Goal: Check status

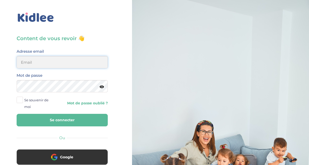
type input "adjoba.hoimian@gmail.com"
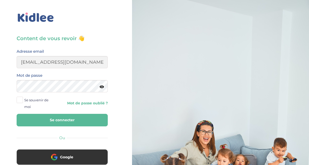
click at [75, 119] on button "Se connecter" at bounding box center [62, 119] width 91 height 12
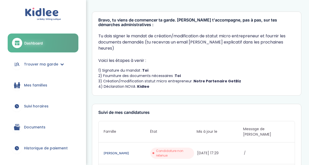
click at [29, 106] on span "Suivi horaires" at bounding box center [36, 105] width 24 height 5
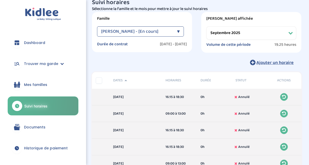
scroll to position [9, 0]
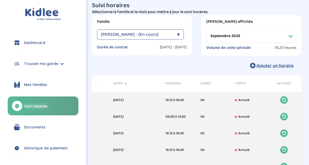
click at [292, 33] on select "Filtrer par mois septembre 2025 octobre 2025 novembre 2025 décembre 2025 janvie…" at bounding box center [251, 35] width 90 height 13
click at [206, 29] on select "Filtrer par mois septembre 2025 octobre 2025 novembre 2025 décembre 2025 janvie…" at bounding box center [251, 35] width 90 height 13
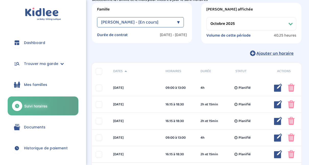
scroll to position [21, 0]
click at [294, 24] on select "Filtrer par mois septembre 2025 octobre 2025 novembre 2025 décembre 2025 janvie…" at bounding box center [251, 23] width 90 height 13
click at [179, 21] on div "▼" at bounding box center [178, 22] width 3 height 10
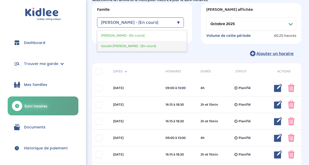
click at [157, 43] on div "Goutte Florence - [En cours]" at bounding box center [141, 46] width 89 height 10
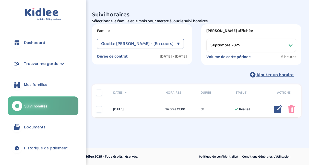
scroll to position [0, 0]
click at [233, 43] on select "Filtrer par mois septembre 2025 octobre 2025 novembre 2025 décembre 2025 janvie…" at bounding box center [253, 45] width 91 height 13
click at [208, 39] on select "Filtrer par mois septembre 2025 octobre 2025 novembre 2025 décembre 2025 janvie…" at bounding box center [253, 45] width 91 height 13
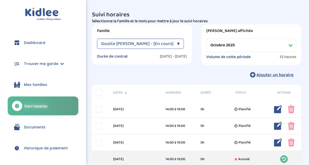
click at [177, 40] on div "▼" at bounding box center [178, 44] width 3 height 10
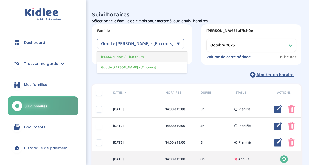
click at [155, 58] on div "Leyne Mory Clémence - [En cours]" at bounding box center [141, 57] width 89 height 10
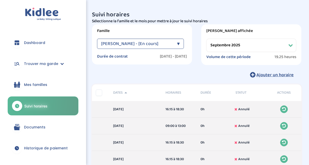
click at [252, 39] on select "Filtrer par mois septembre 2025 octobre 2025 novembre 2025 décembre 2025 janvie…" at bounding box center [251, 45] width 90 height 13
click at [206, 39] on select "Filtrer par mois septembre 2025 octobre 2025 novembre 2025 décembre 2025 janvie…" at bounding box center [251, 45] width 90 height 13
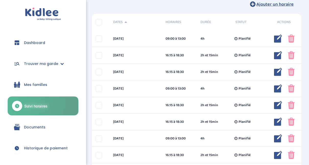
scroll to position [70, 0]
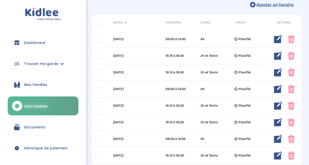
click at [228, 10] on div "Suivi horaires Filtres Sélectionne la famille et le mois pour mettre à jour le …" at bounding box center [196, 109] width 217 height 334
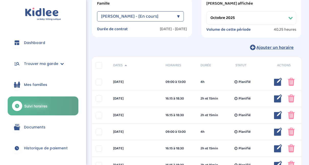
scroll to position [27, 0]
click at [288, 15] on select "Filtrer par mois septembre 2025 octobre 2025 novembre 2025 décembre 2025 janvie…" at bounding box center [251, 17] width 90 height 13
click at [206, 11] on select "Filtrer par mois septembre 2025 octobre 2025 novembre 2025 décembre 2025 janvie…" at bounding box center [251, 17] width 90 height 13
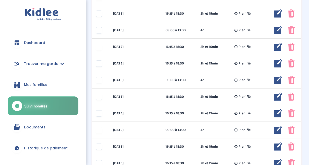
scroll to position [0, 0]
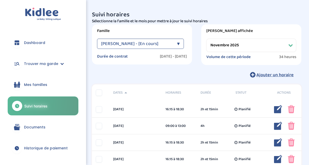
click at [177, 43] on div "▼" at bounding box center [178, 44] width 3 height 10
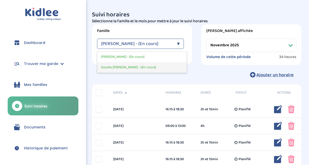
click at [142, 69] on span "Goutte Florence - [En cours]" at bounding box center [128, 67] width 55 height 5
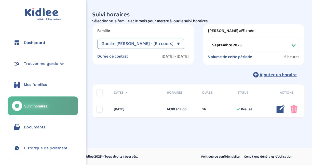
click at [268, 45] on select "Filtrer par mois septembre 2025 octobre 2025 novembre 2025 décembre 2025 janvie…" at bounding box center [253, 45] width 91 height 13
click at [208, 39] on select "Filtrer par mois septembre 2025 octobre 2025 novembre 2025 décembre 2025 janvie…" at bounding box center [253, 45] width 91 height 13
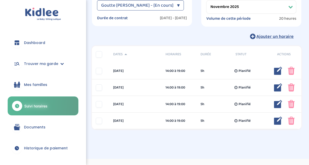
scroll to position [37, 0]
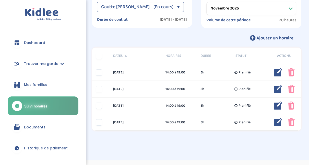
click at [180, 8] on div "Goutte Florence - [En cours] ▼" at bounding box center [140, 7] width 87 height 10
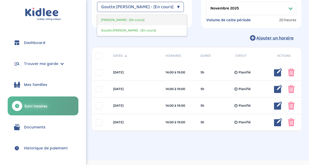
click at [155, 19] on div "Leyne Mory Clémence - [En cours]" at bounding box center [141, 20] width 89 height 10
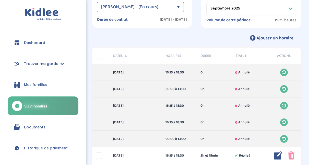
click at [233, 10] on select "Filtrer par mois septembre 2025 octobre 2025 novembre 2025 décembre 2025 janvie…" at bounding box center [251, 8] width 90 height 13
select select "novembre 2025"
click at [206, 2] on select "Filtrer par mois septembre 2025 octobre 2025 novembre 2025 décembre 2025 janvie…" at bounding box center [251, 8] width 90 height 13
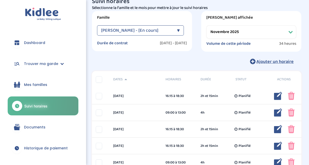
scroll to position [12, 0]
